Goal: Task Accomplishment & Management: Manage account settings

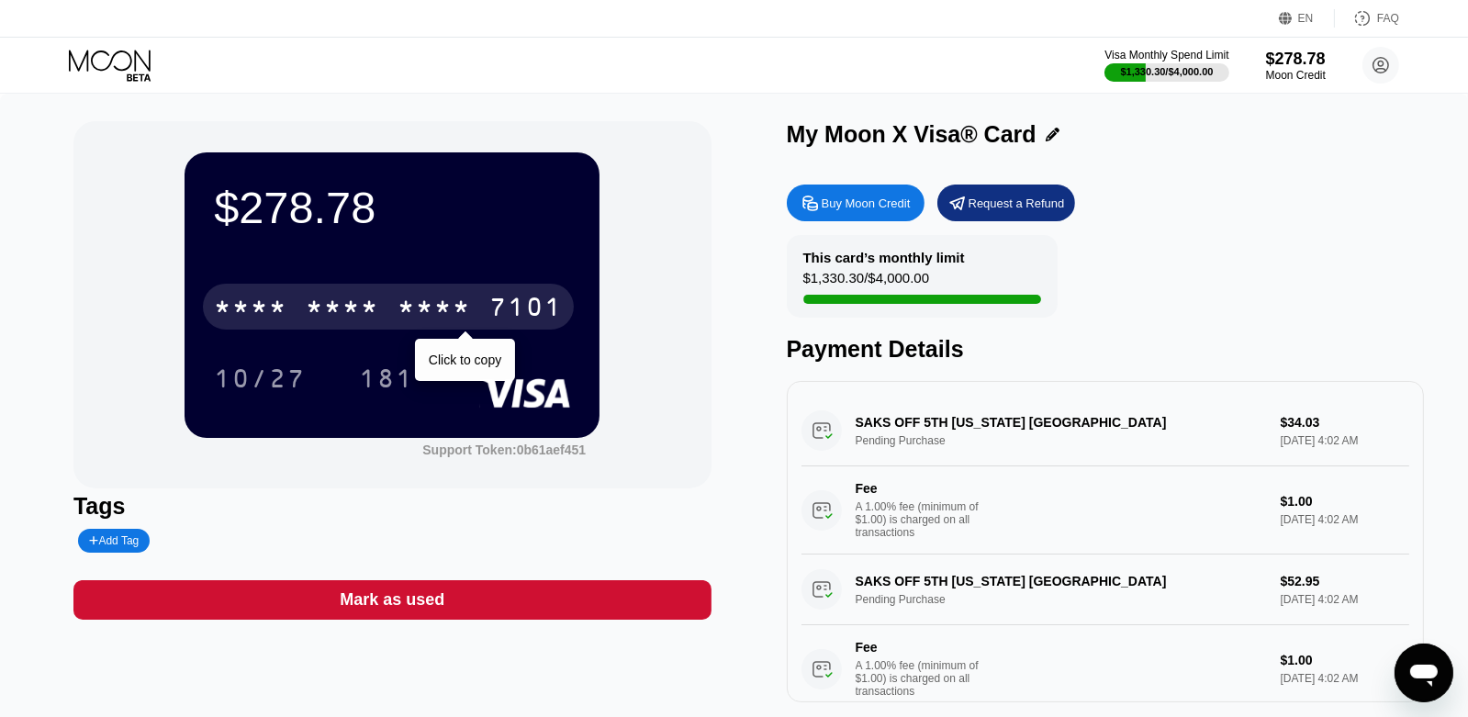
click at [454, 316] on div "* * * *" at bounding box center [434, 309] width 73 height 29
